Goal: Task Accomplishment & Management: Manage account settings

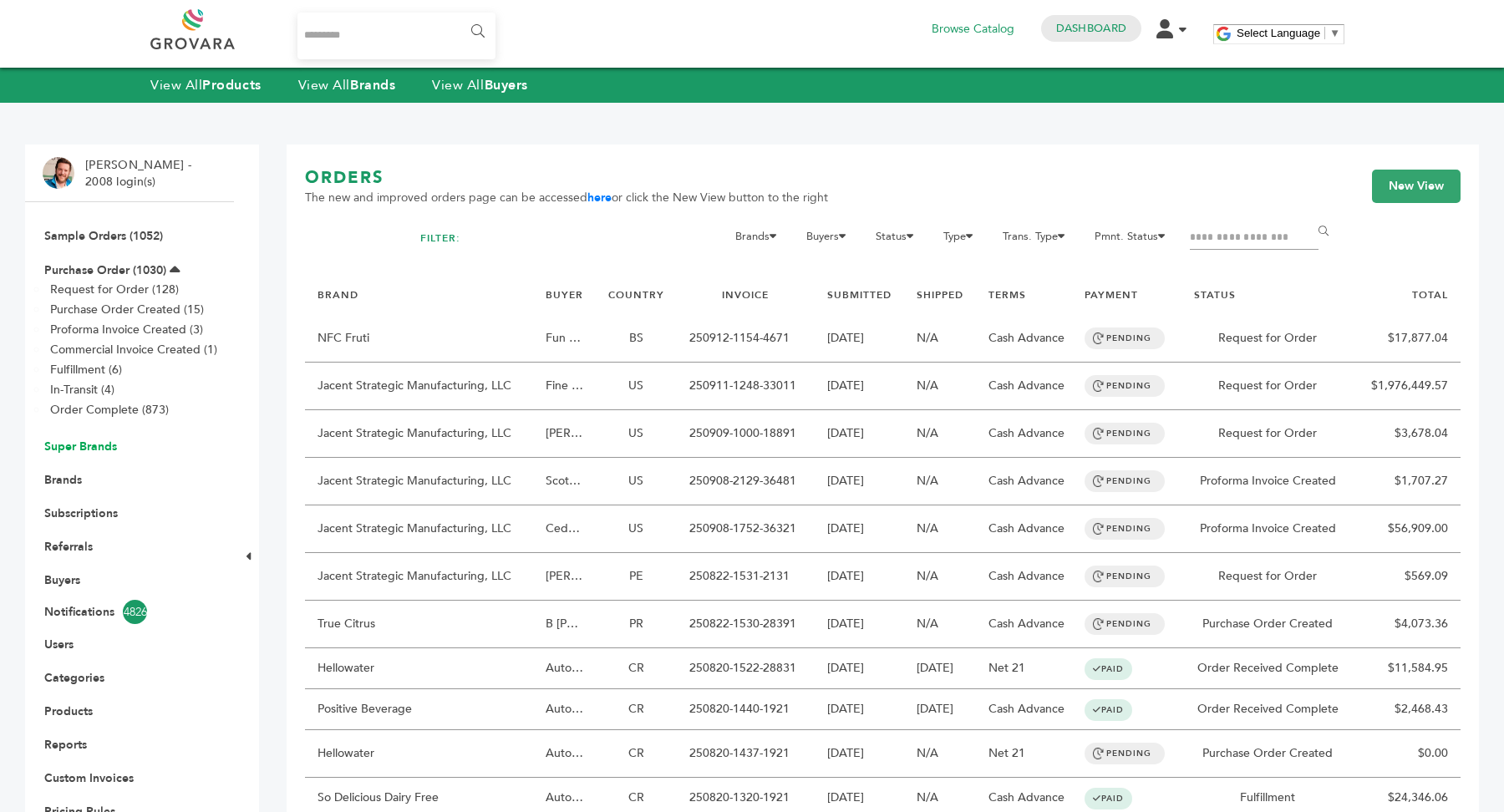
click at [91, 448] on link "Super Brands" at bounding box center [81, 446] width 73 height 16
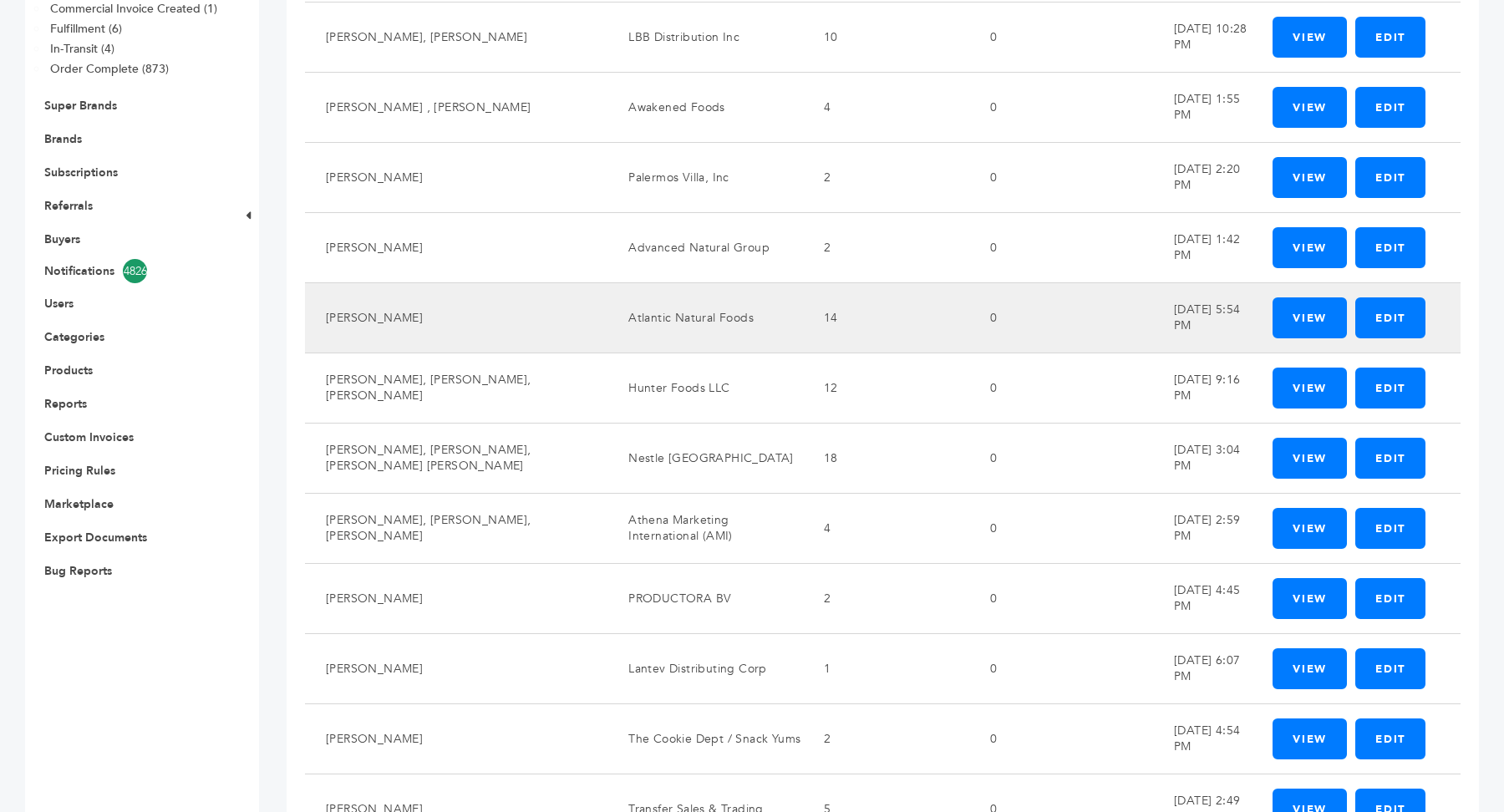
scroll to position [1008, 0]
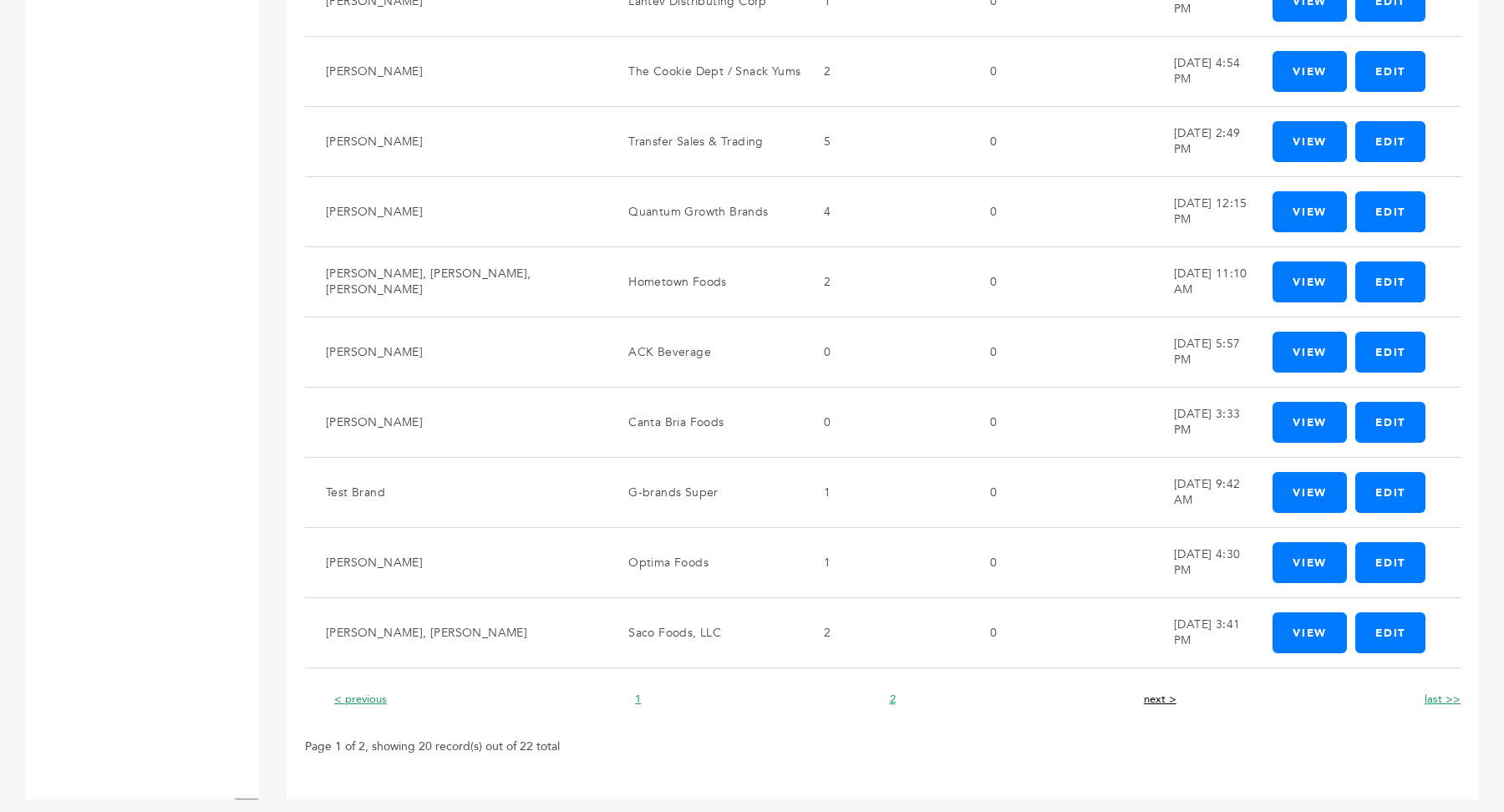
click at [1172, 692] on link "next >" at bounding box center [1160, 699] width 32 height 15
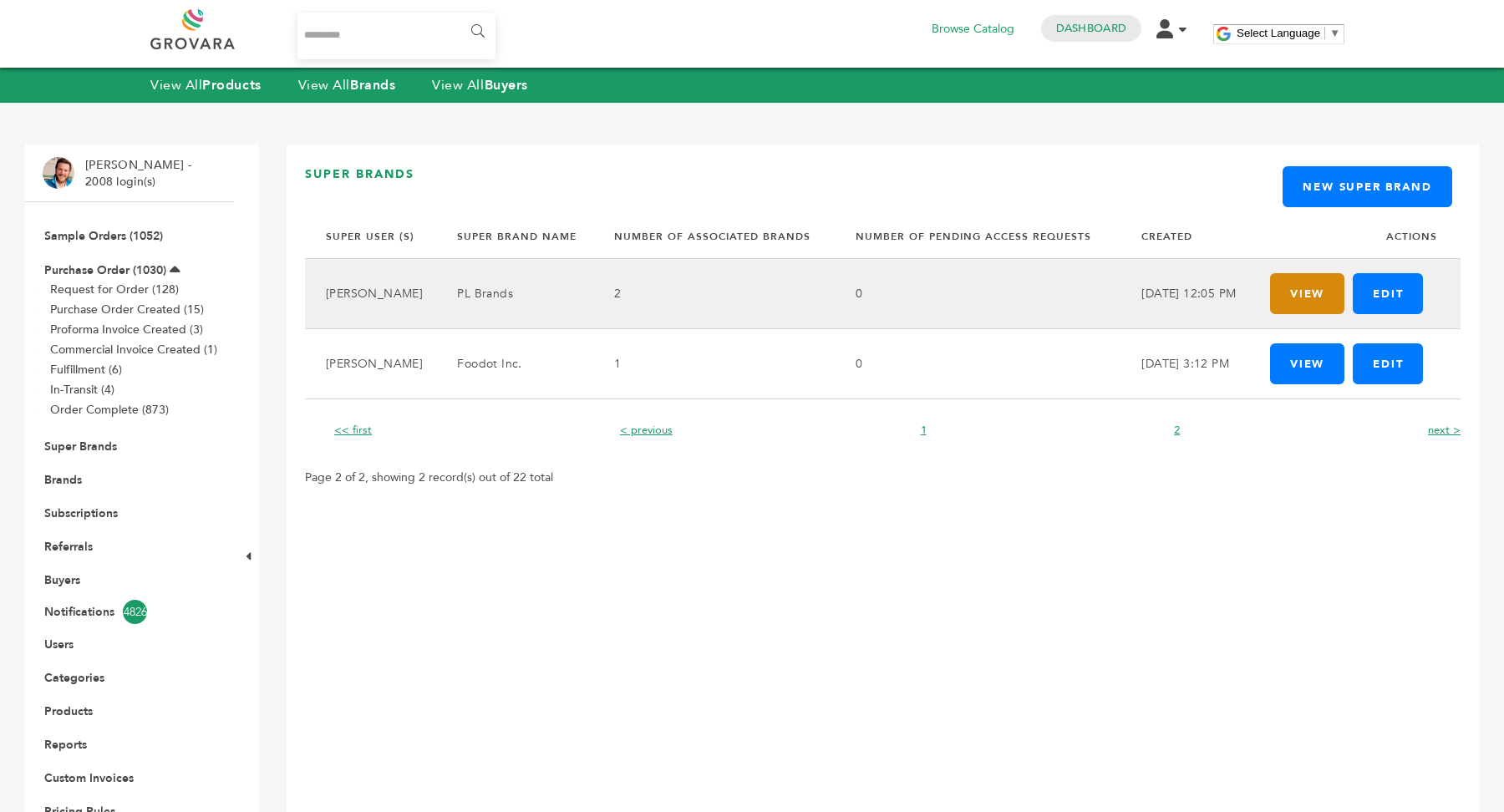
click at [1314, 298] on link "View" at bounding box center [1308, 294] width 75 height 41
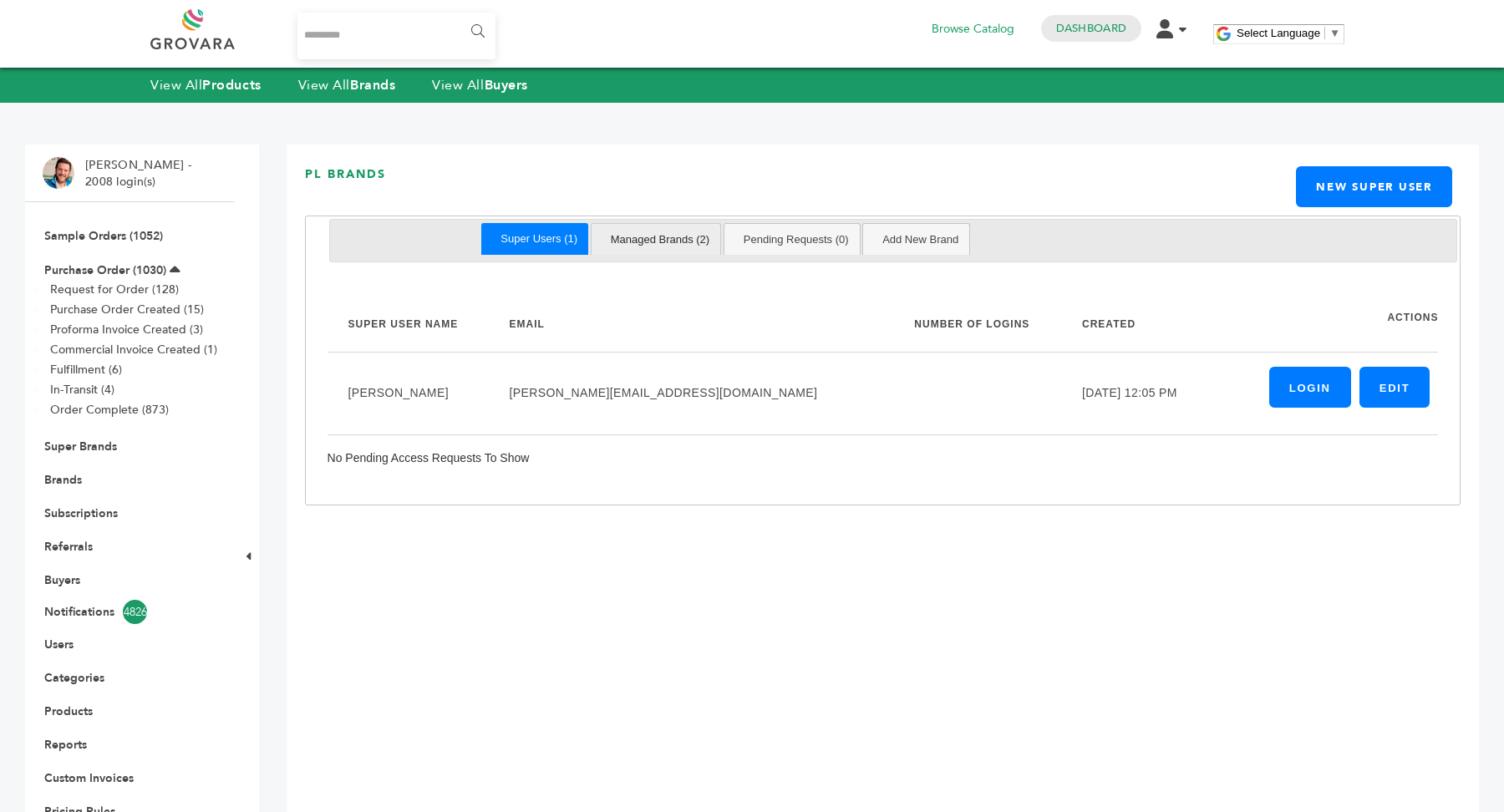
click at [691, 238] on link "Managed Brands (2)" at bounding box center [660, 239] width 121 height 31
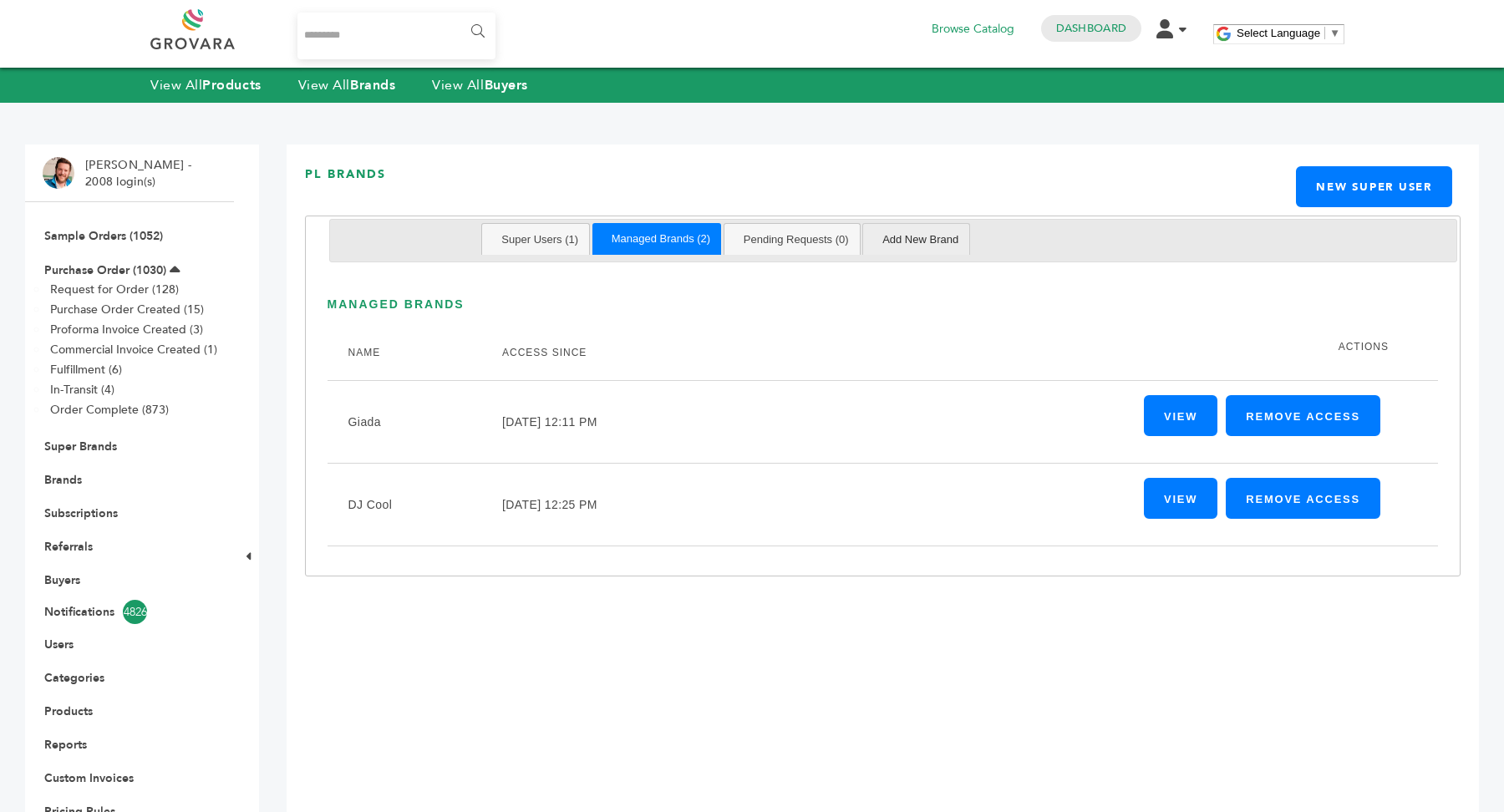
click at [953, 239] on link "Add New Brand" at bounding box center [921, 239] width 98 height 31
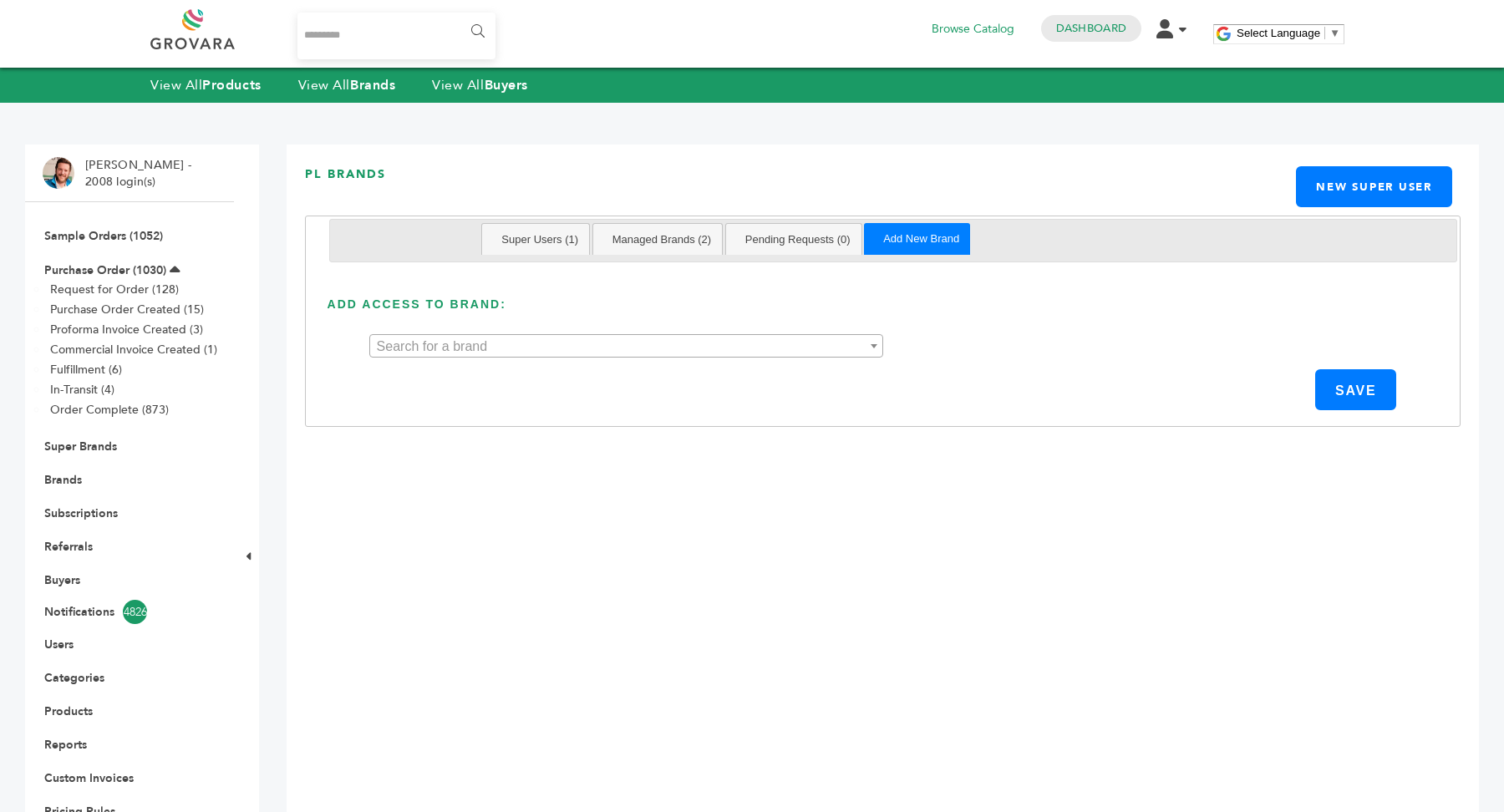
click at [668, 343] on span "Search for a brand" at bounding box center [626, 346] width 512 height 24
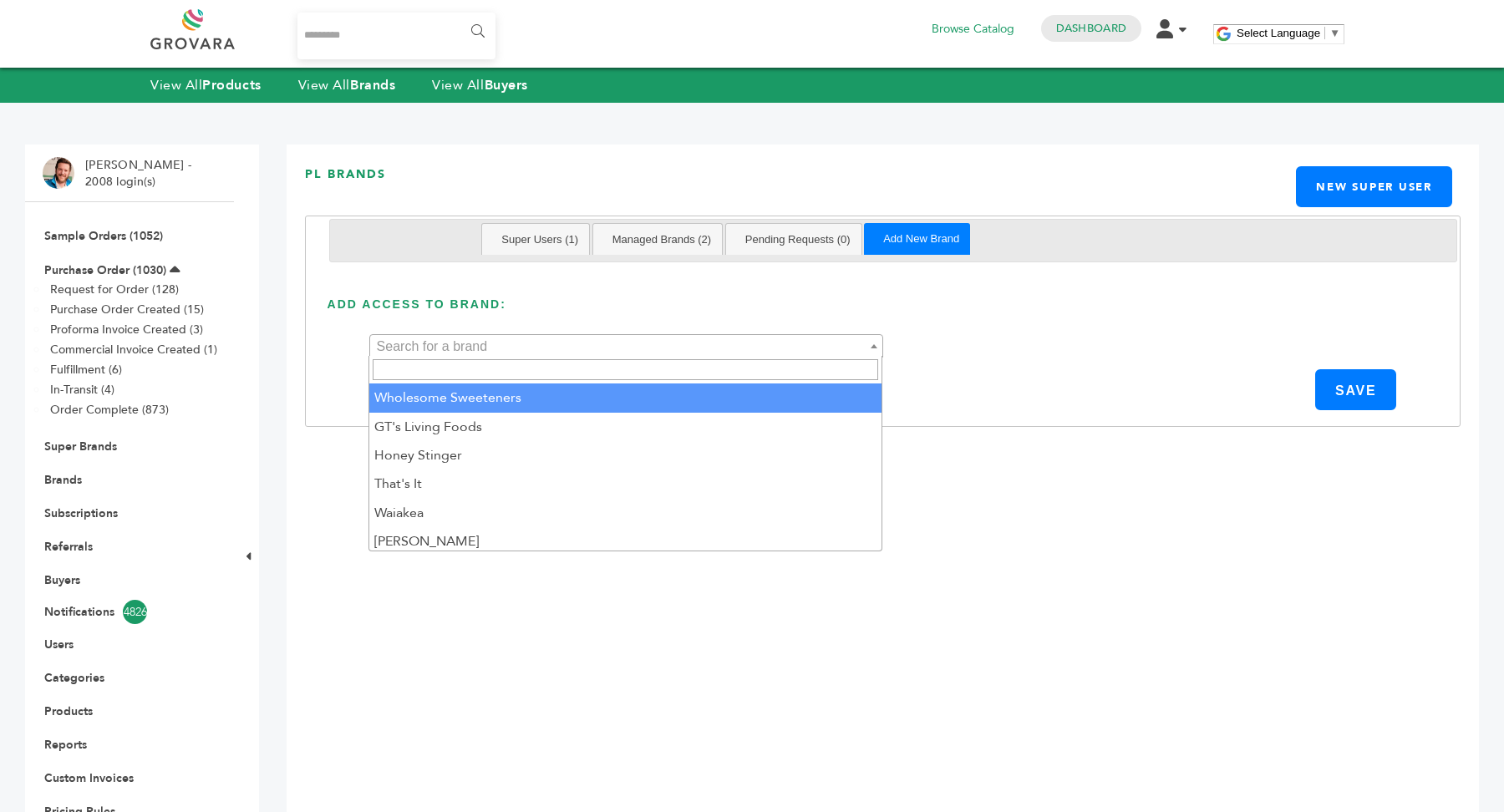
click at [580, 367] on input "search" at bounding box center [625, 370] width 506 height 21
type input "****"
select select "***"
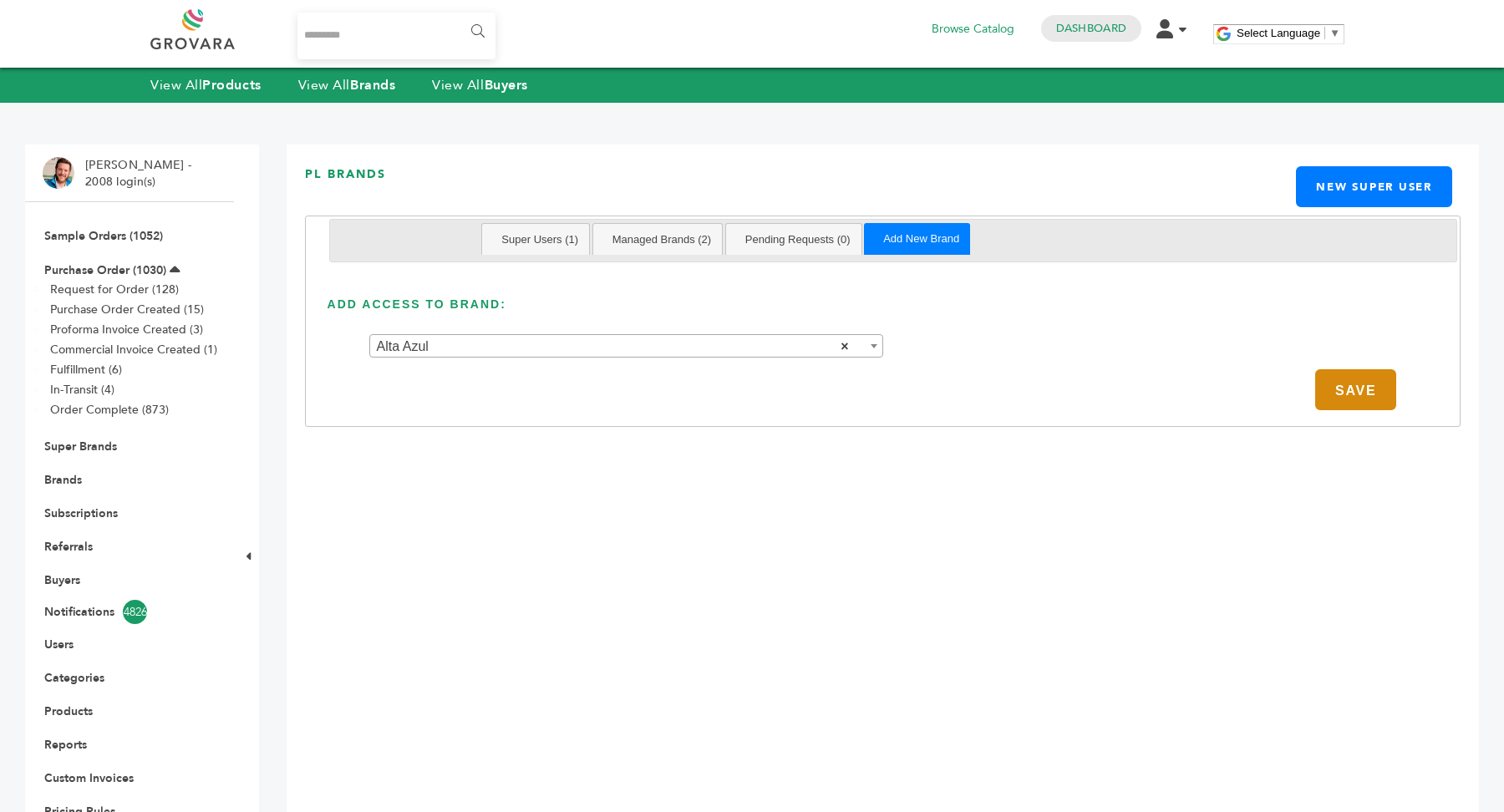
click at [1352, 390] on button "SAVE" at bounding box center [1356, 389] width 81 height 41
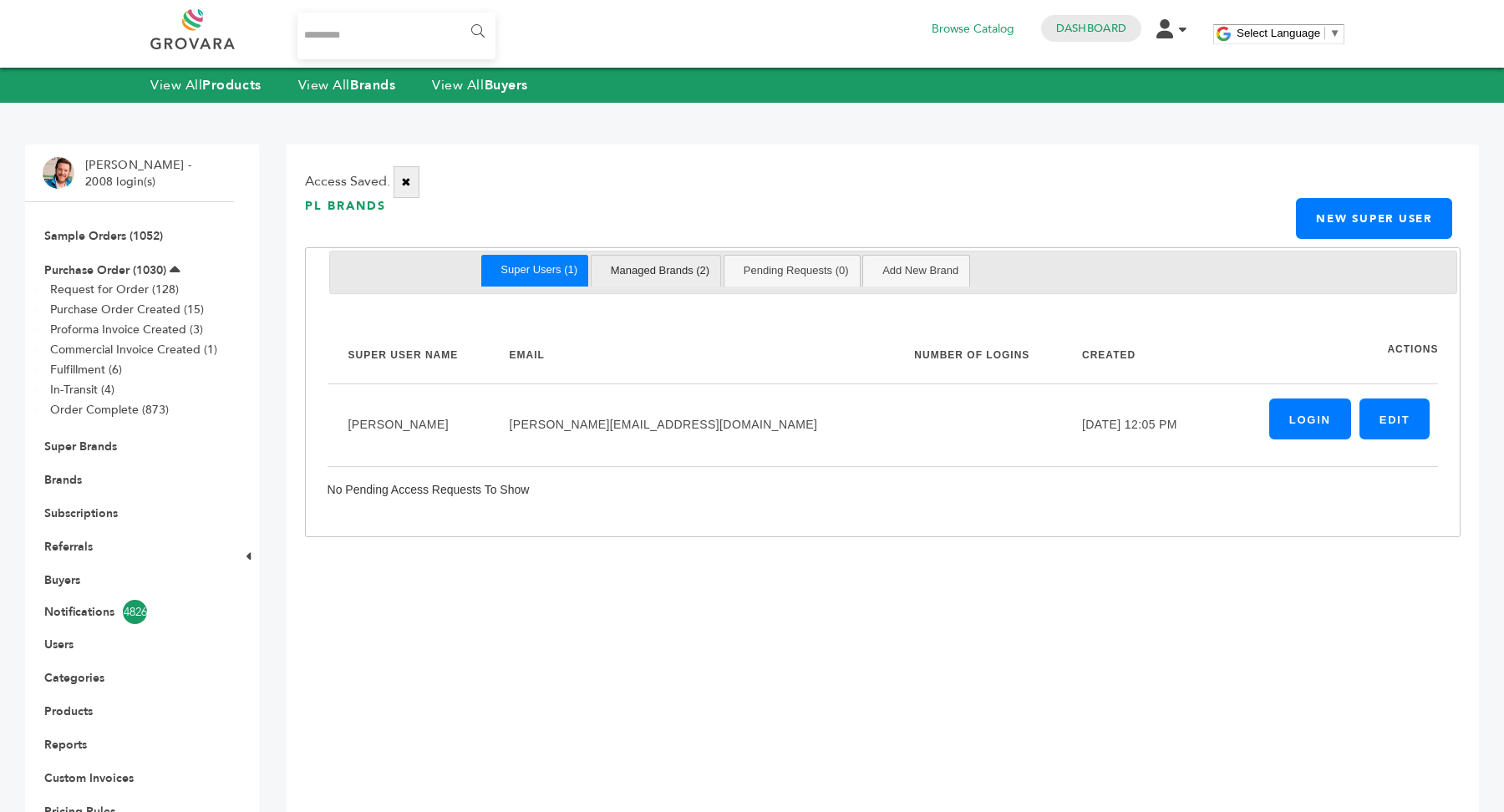
click at [675, 265] on link "Managed Brands (2)" at bounding box center [660, 271] width 121 height 31
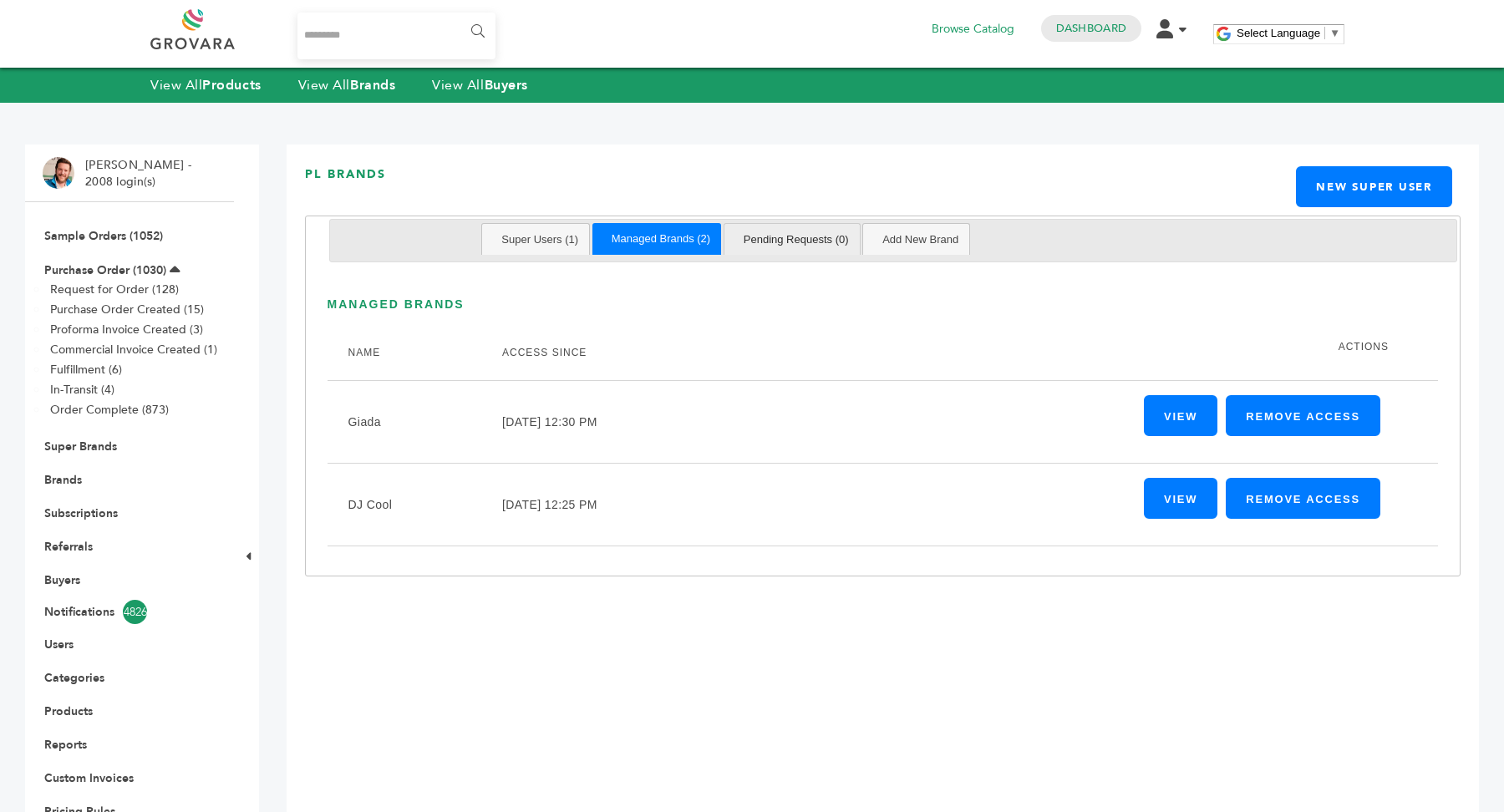
click at [879, 246] on link "Add New Brand" at bounding box center [921, 239] width 98 height 31
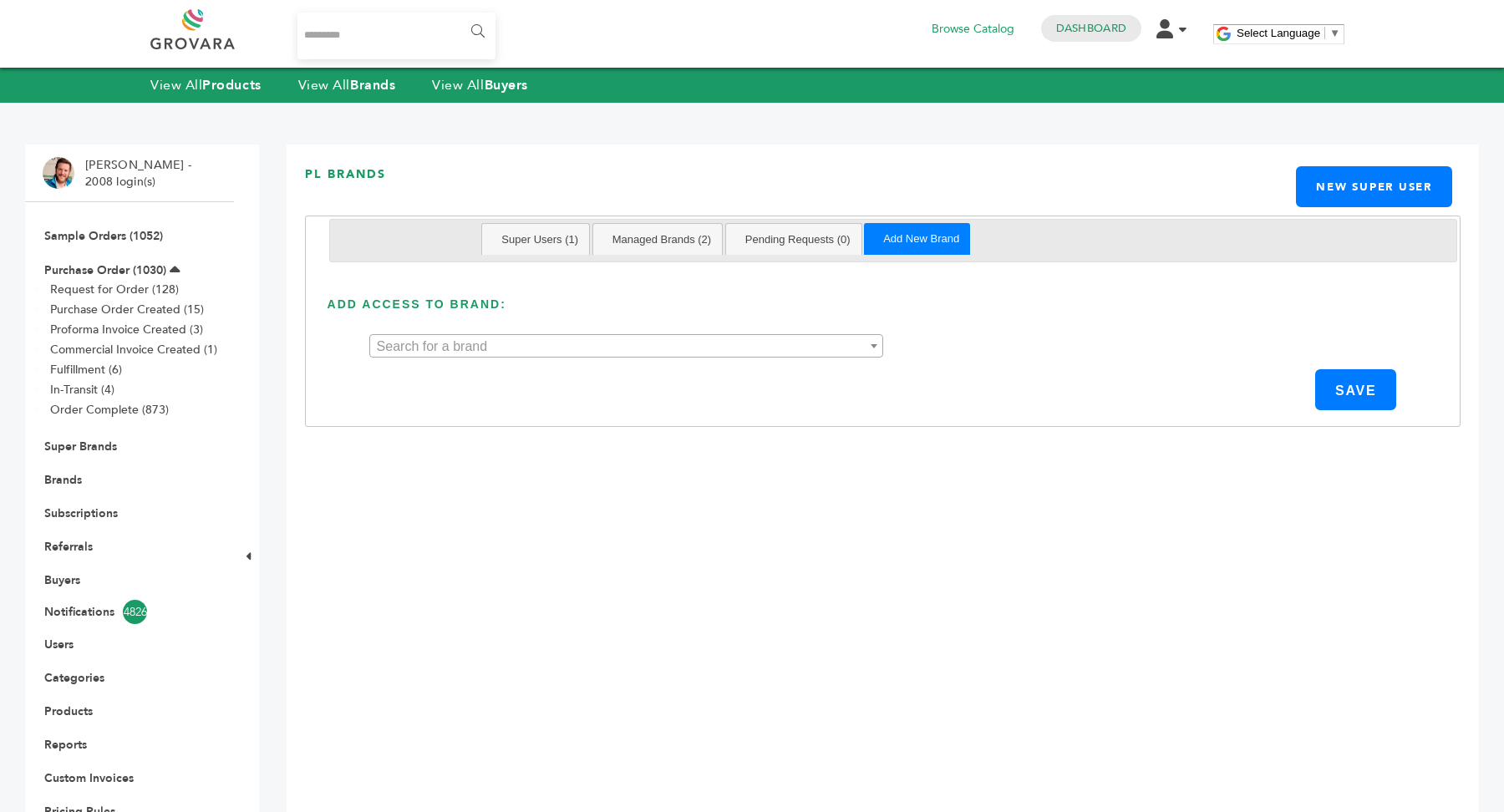
click at [650, 347] on span "Search for a brand" at bounding box center [626, 346] width 512 height 24
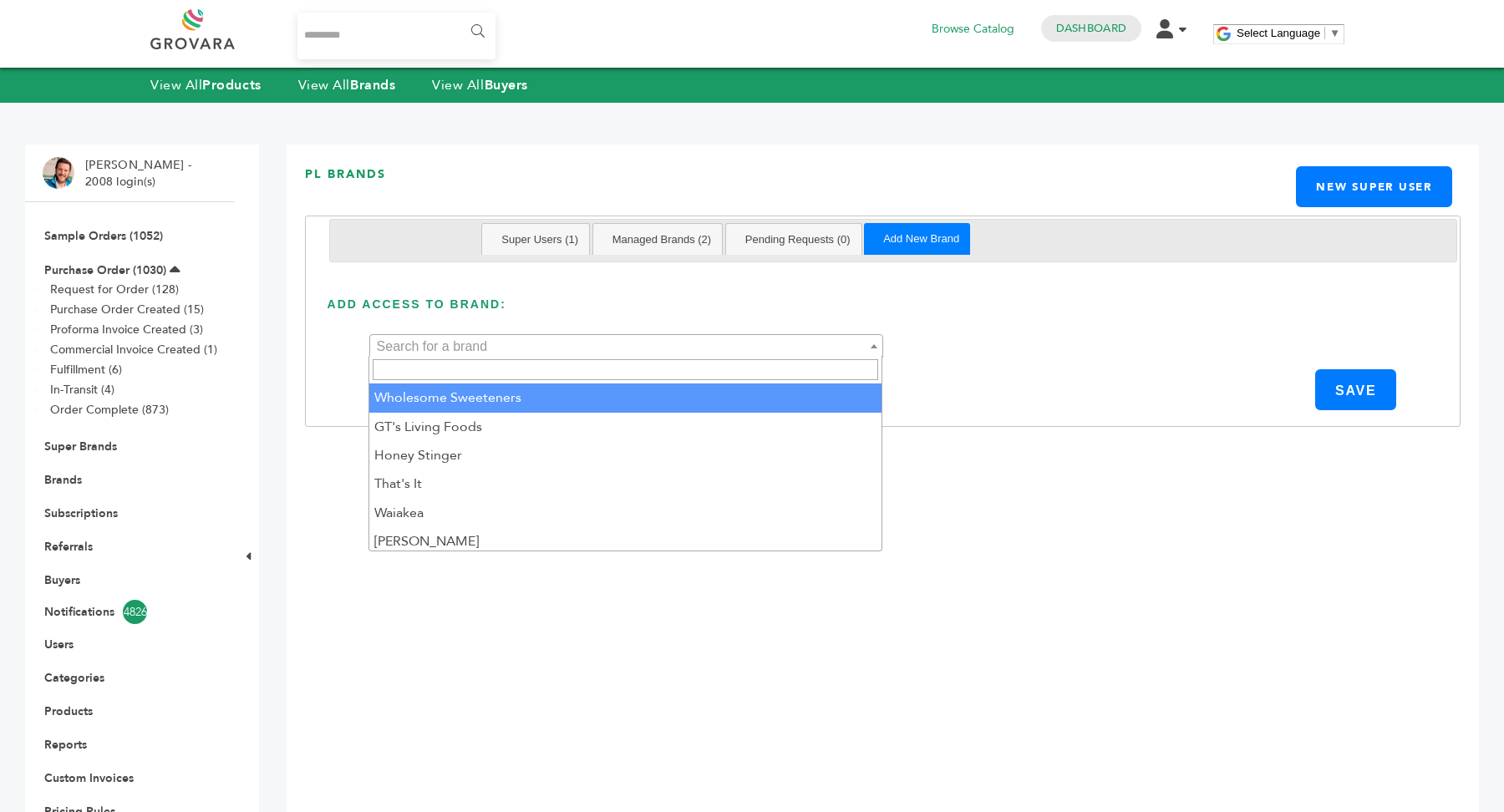
click at [563, 370] on input "search" at bounding box center [625, 370] width 506 height 21
type input "****"
select select "***"
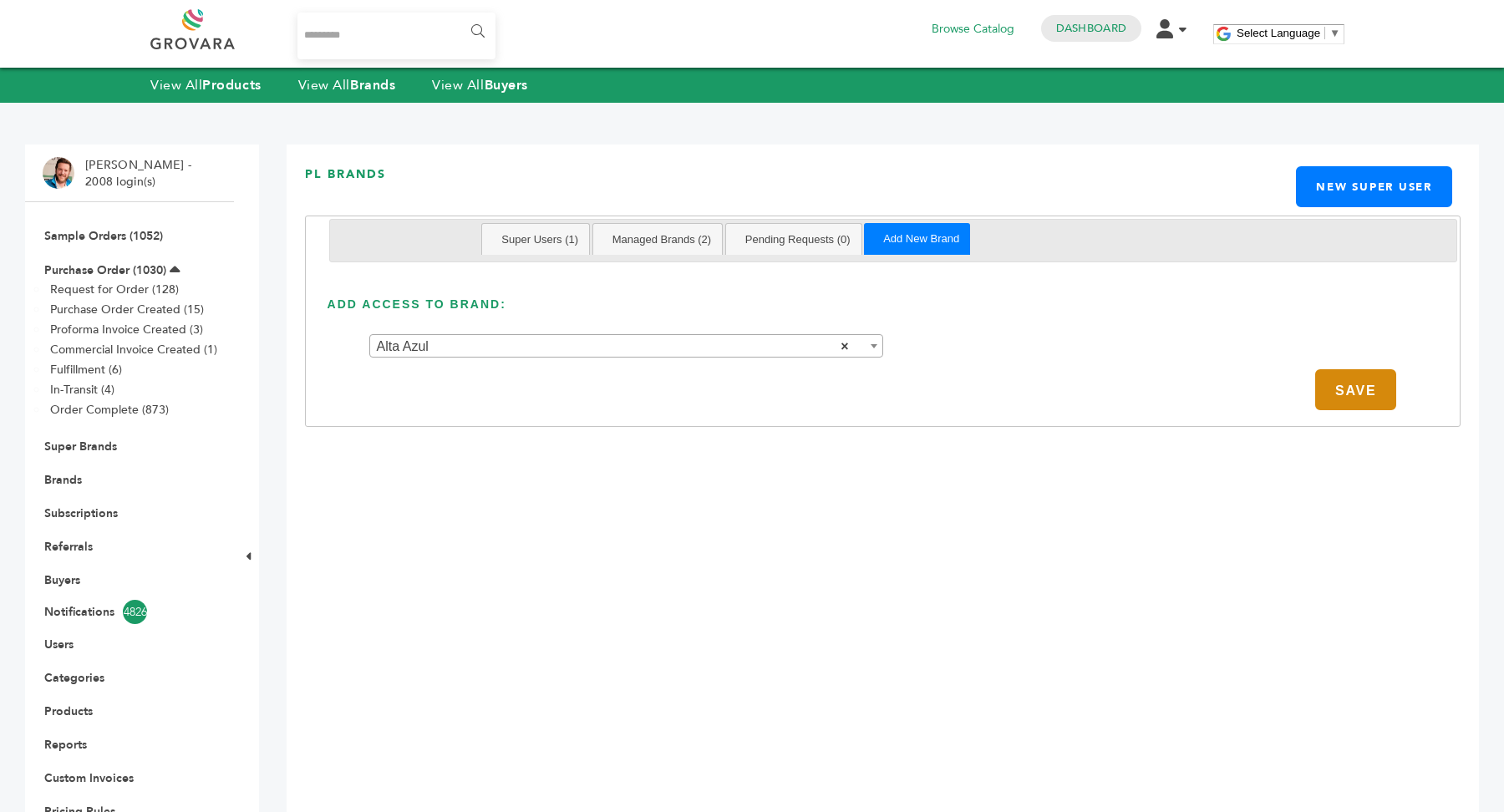
click at [1350, 392] on button "SAVE" at bounding box center [1356, 389] width 81 height 41
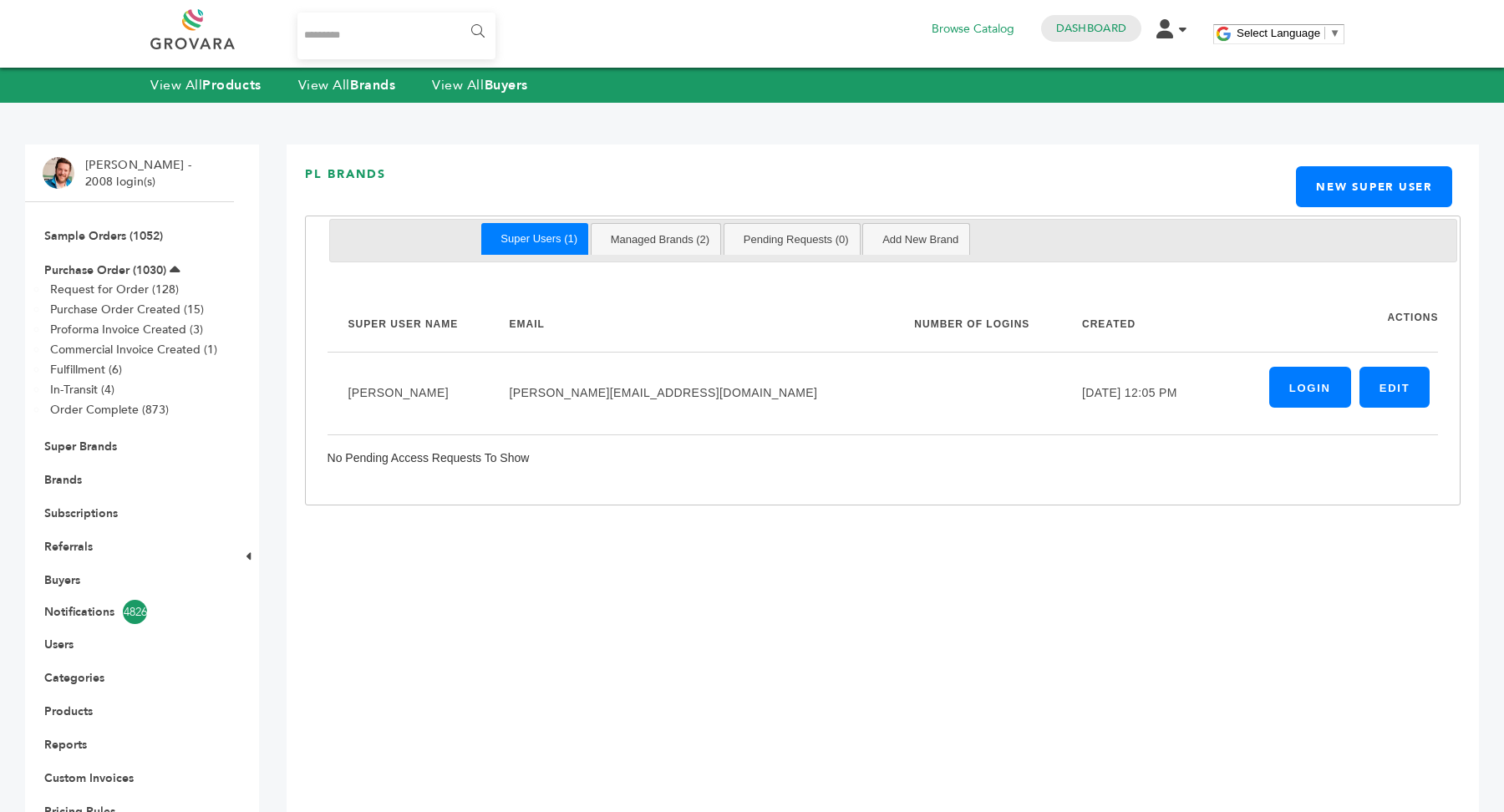
click at [789, 270] on div "Super Users (1) Managed Brands (2) Pending Requests (0) Add New Brand Managed B…" at bounding box center [883, 360] width 1156 height 290
click at [794, 245] on link "Pending Requests (0)" at bounding box center [796, 239] width 127 height 31
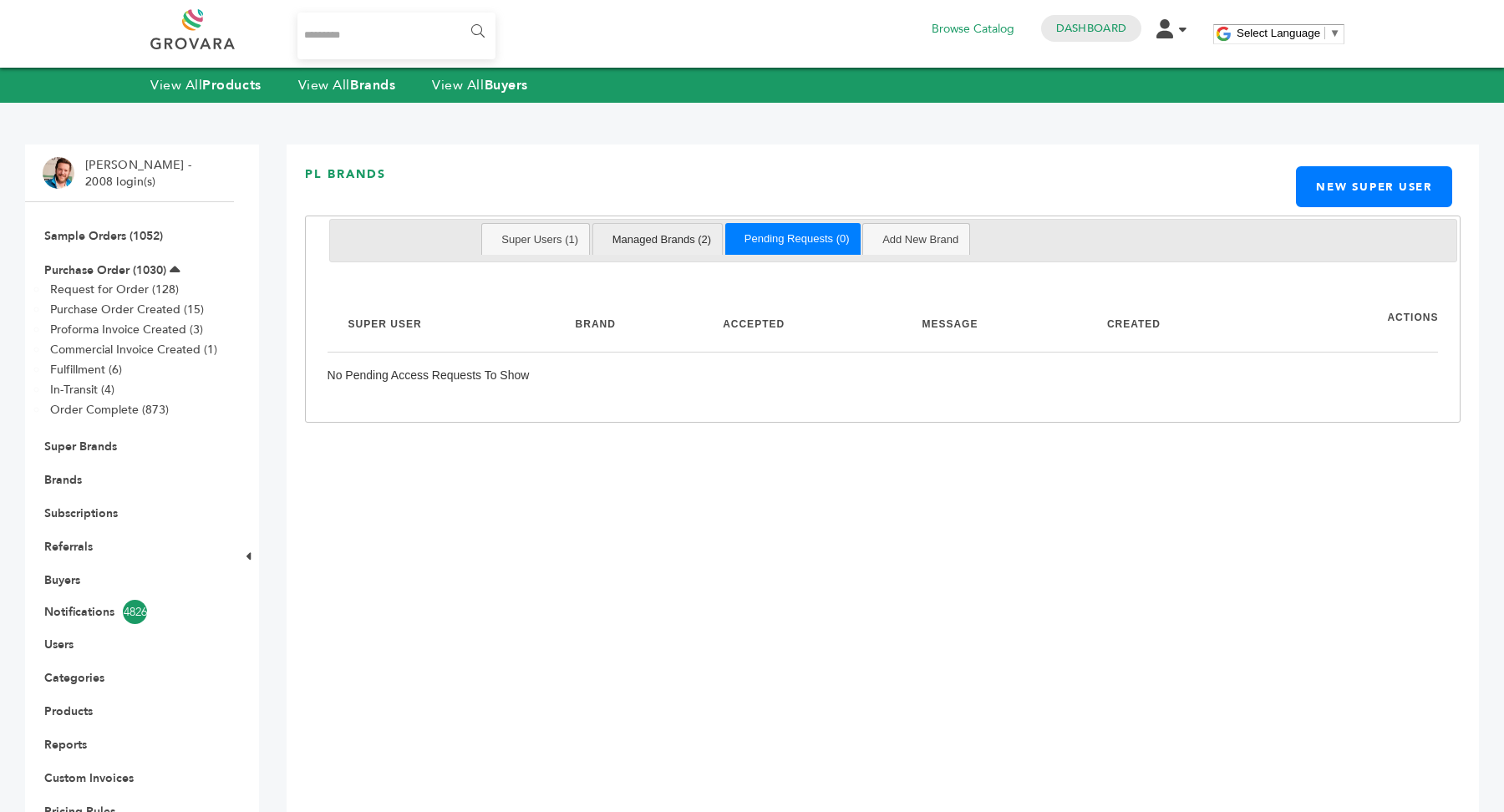
click at [683, 232] on link "Managed Brands (2)" at bounding box center [662, 239] width 121 height 31
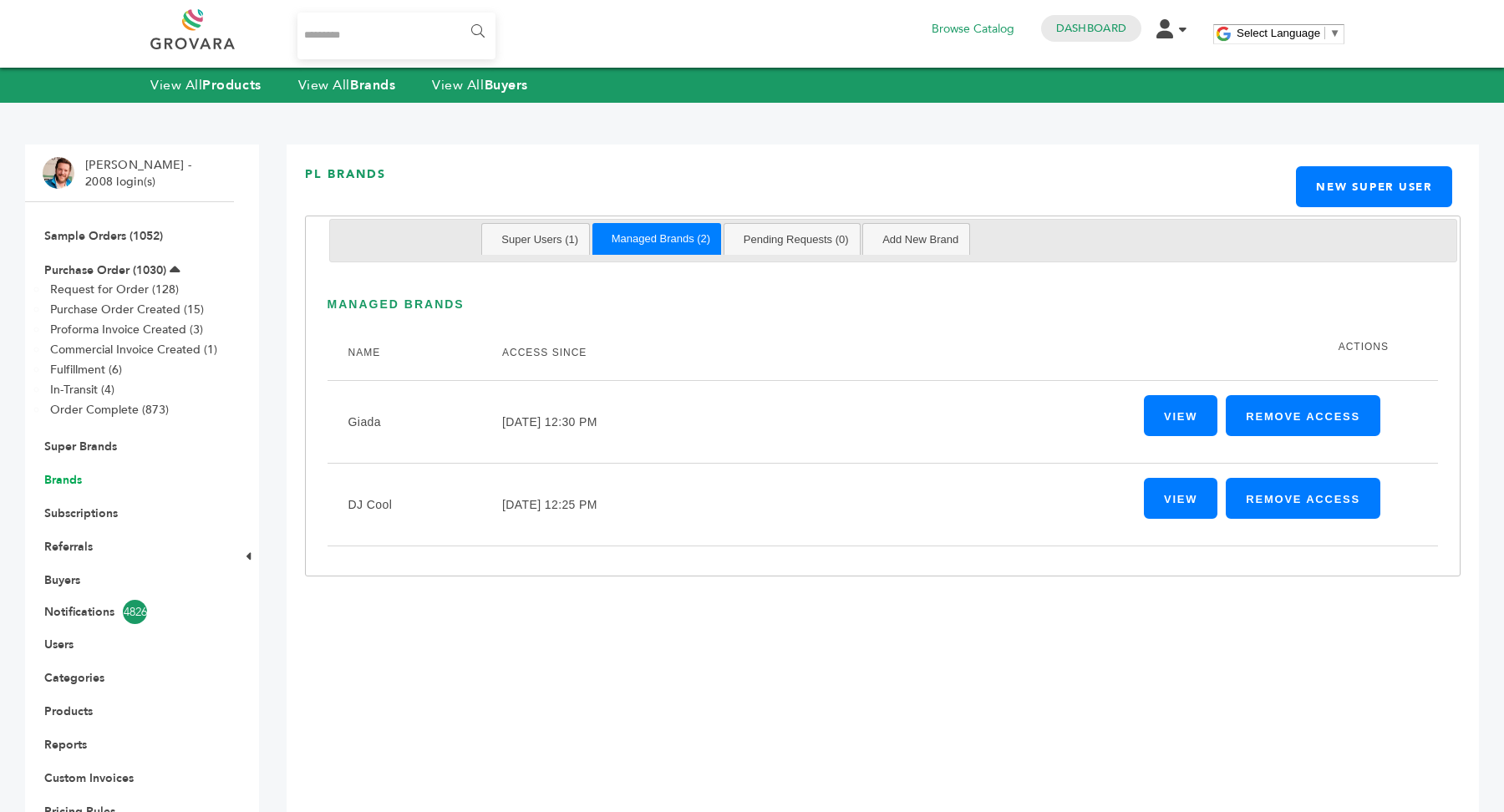
click at [67, 483] on link "Brands" at bounding box center [63, 480] width 38 height 16
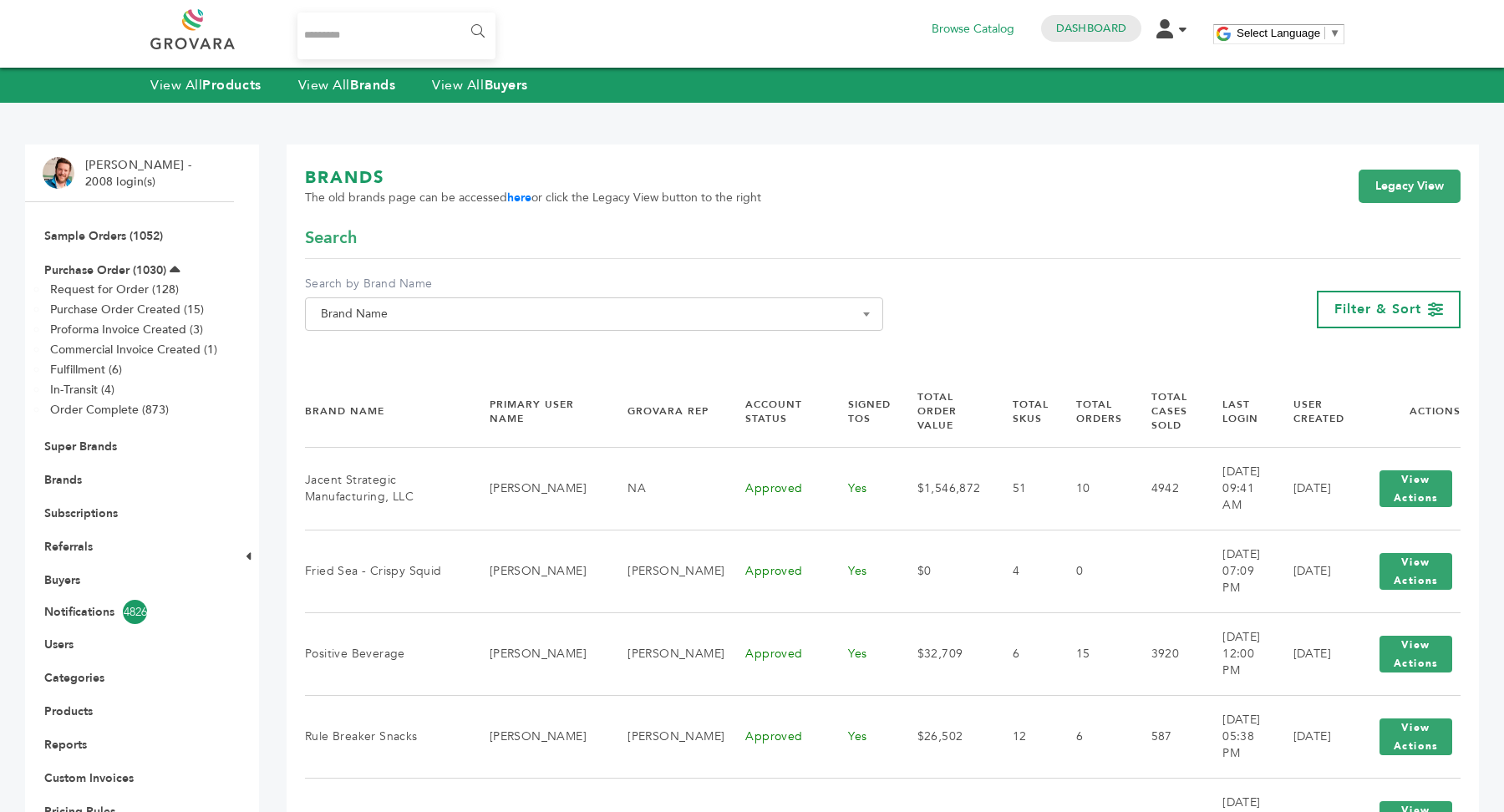
click at [634, 311] on span "Brand Name" at bounding box center [594, 314] width 560 height 24
click at [564, 331] on span at bounding box center [595, 344] width 577 height 27
click at [564, 335] on input "Search" at bounding box center [595, 345] width 570 height 21
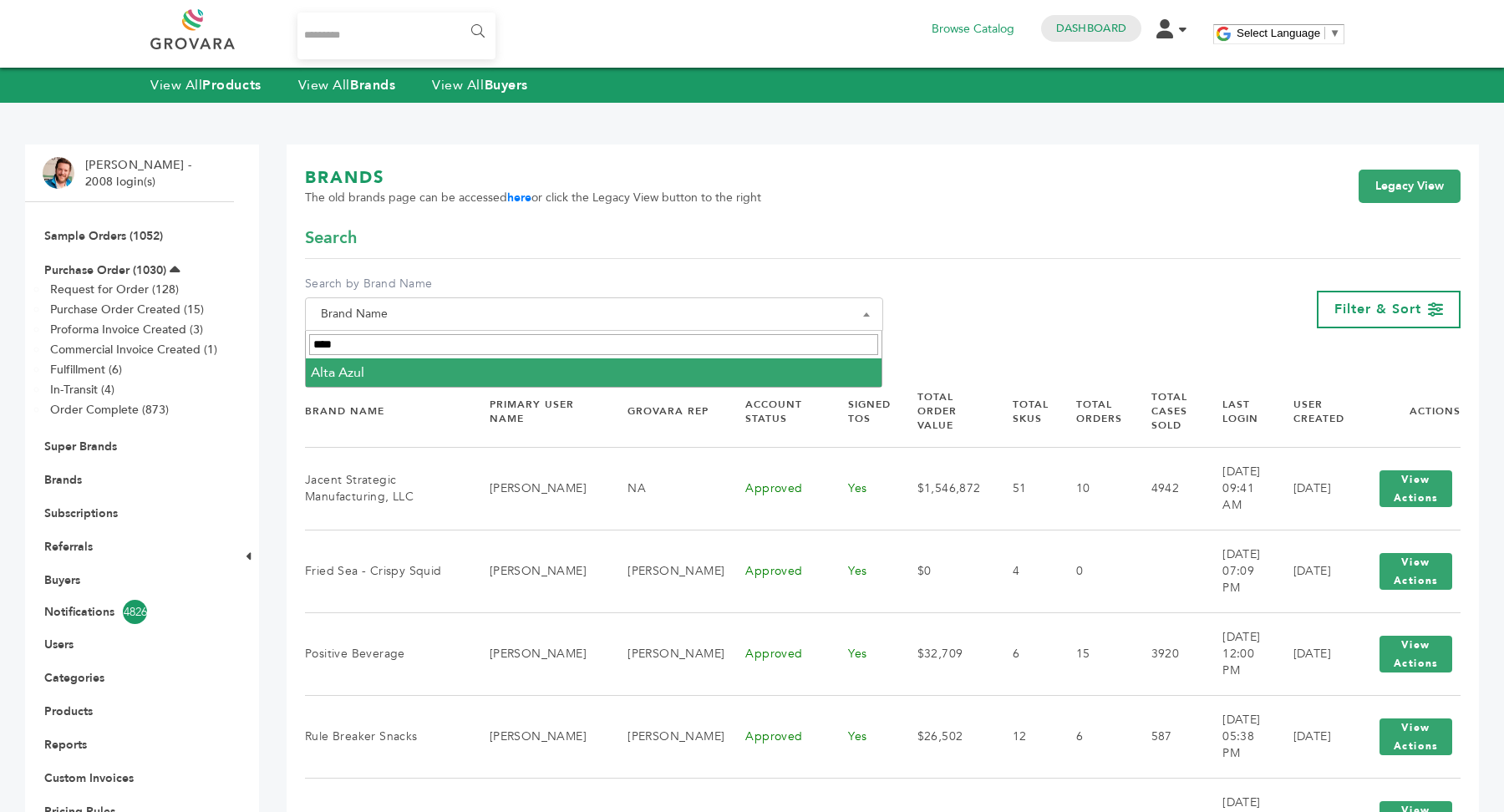
type input "****"
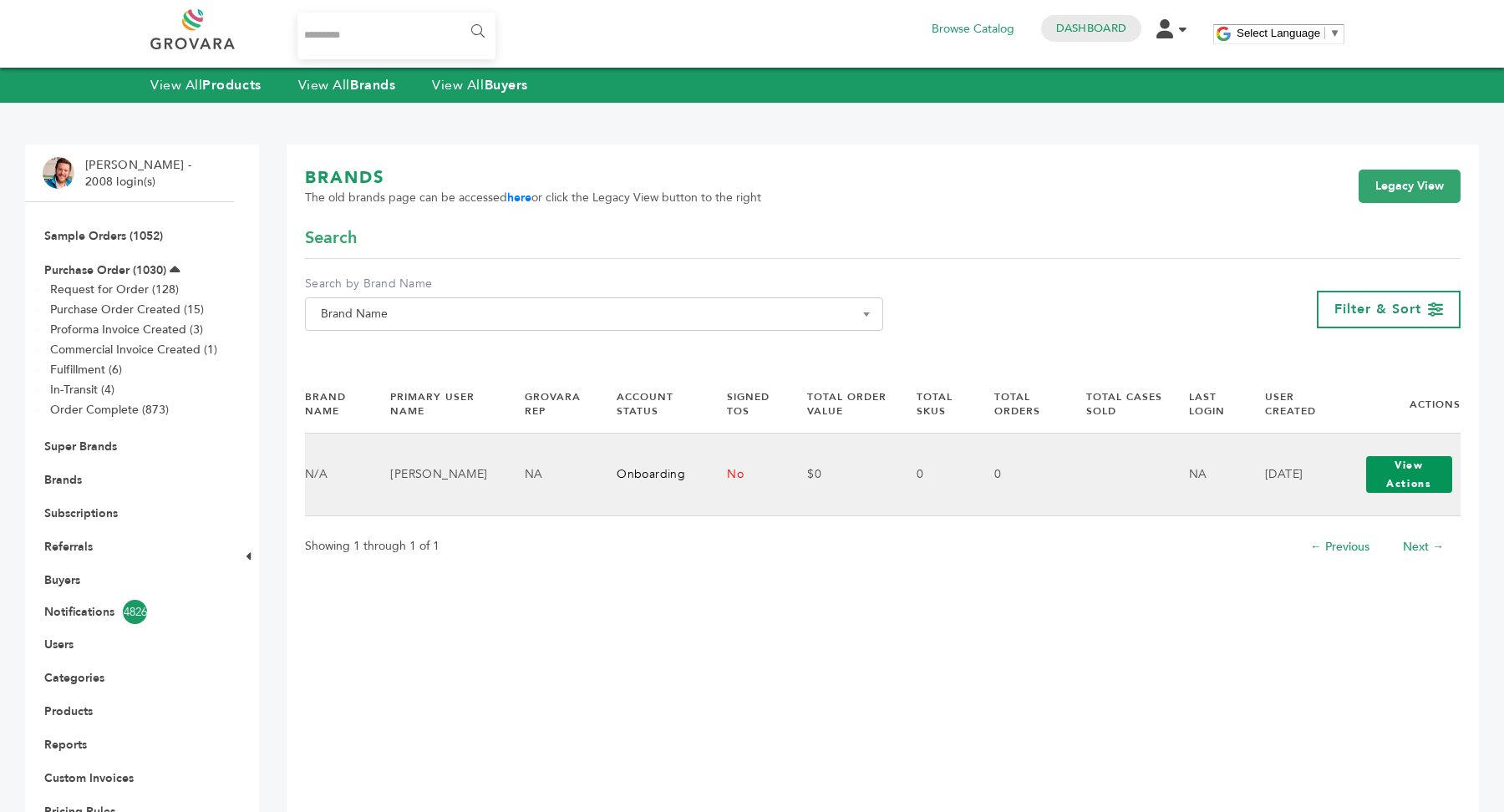
click at [1419, 473] on button "View Actions" at bounding box center [1409, 474] width 86 height 37
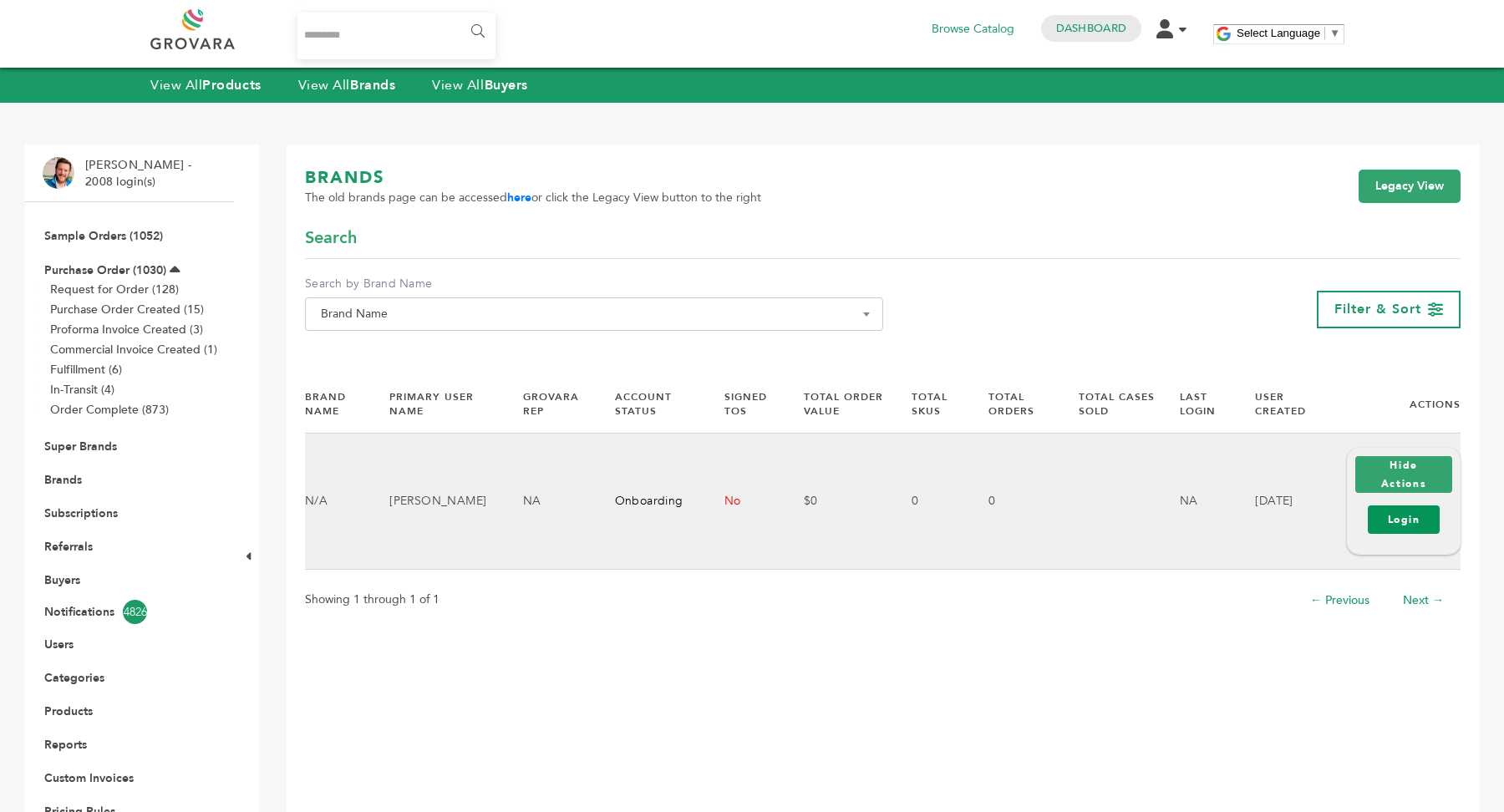
click at [1397, 517] on link "Login" at bounding box center [1404, 520] width 72 height 28
